Goal: Transaction & Acquisition: Purchase product/service

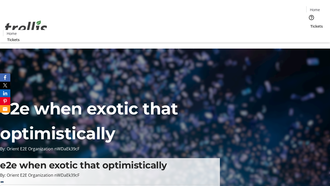
click at [311, 23] on span "Tickets" at bounding box center [317, 25] width 12 height 5
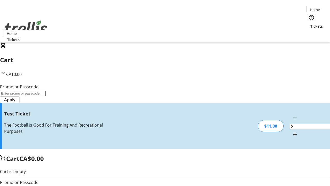
click at [292, 131] on mat-icon "Increment by one" at bounding box center [295, 134] width 6 height 6
type input "1"
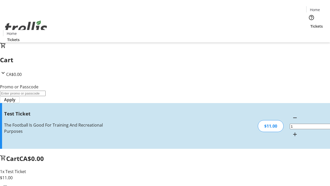
type input "UNLOCK"
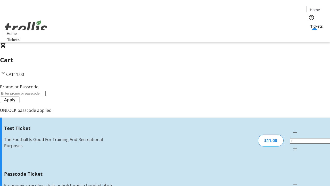
type input "5"
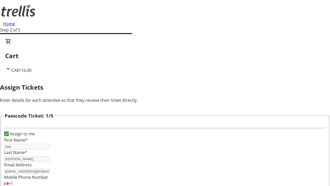
type input "[PERSON_NAME]"
type input "Noble"
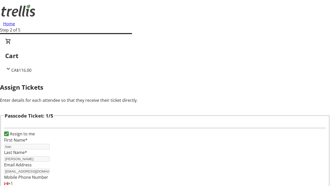
scroll to position [308, 0]
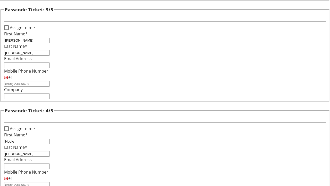
type input "[PERSON_NAME]"
checkbox input "true"
